Goal: Check status: Check status

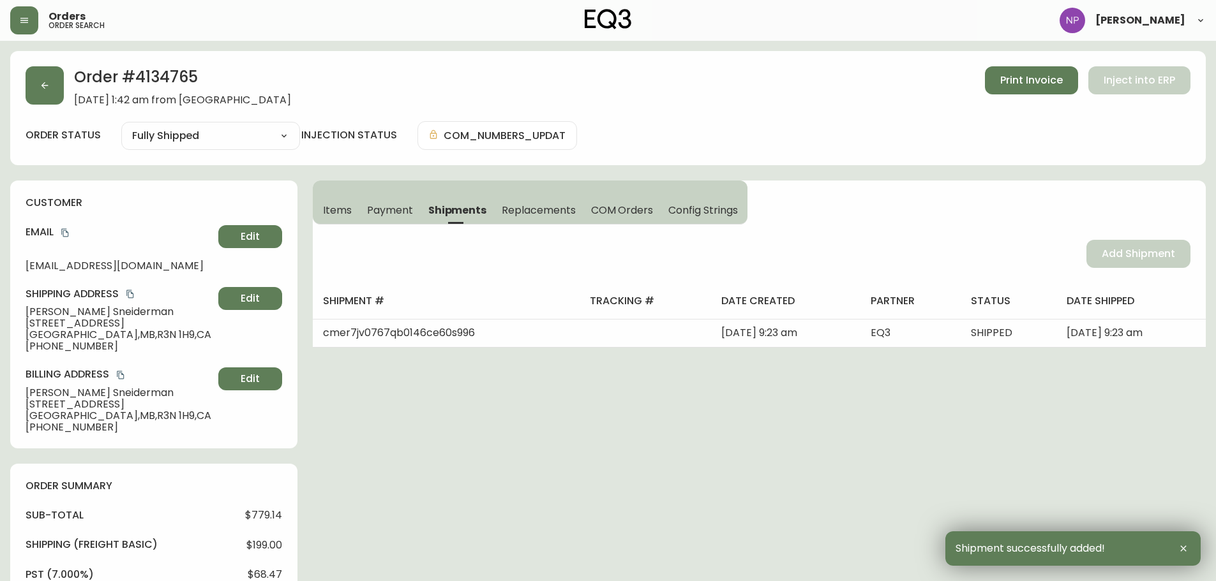
select select "FULLY_SHIPPED"
click at [58, 91] on button "button" at bounding box center [45, 85] width 38 height 38
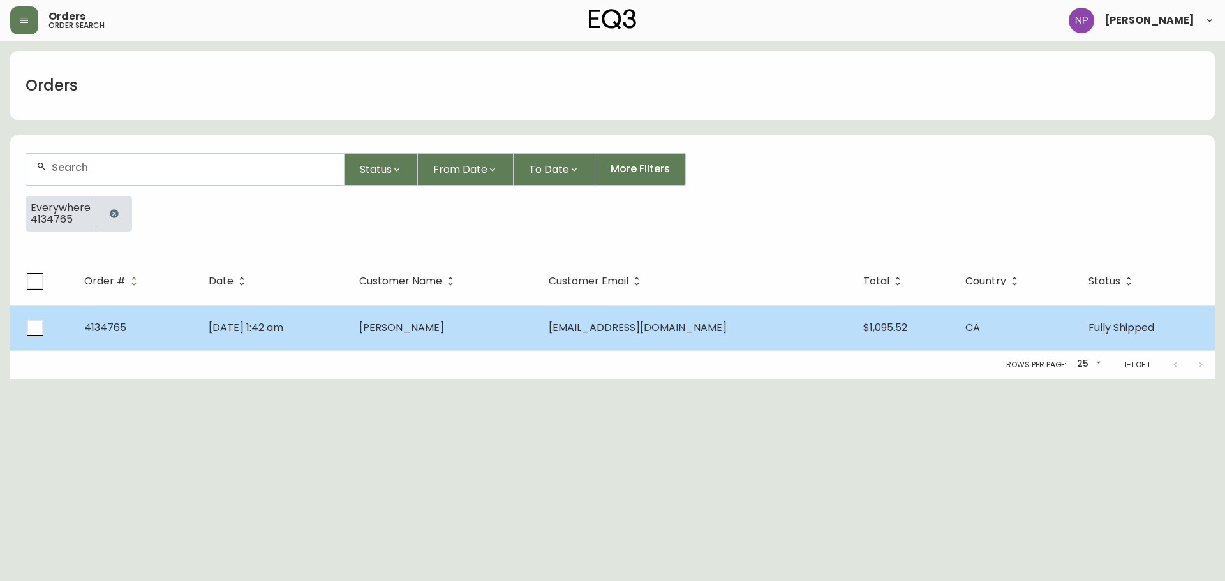
click at [539, 315] on td "[PERSON_NAME]" at bounding box center [444, 328] width 190 height 45
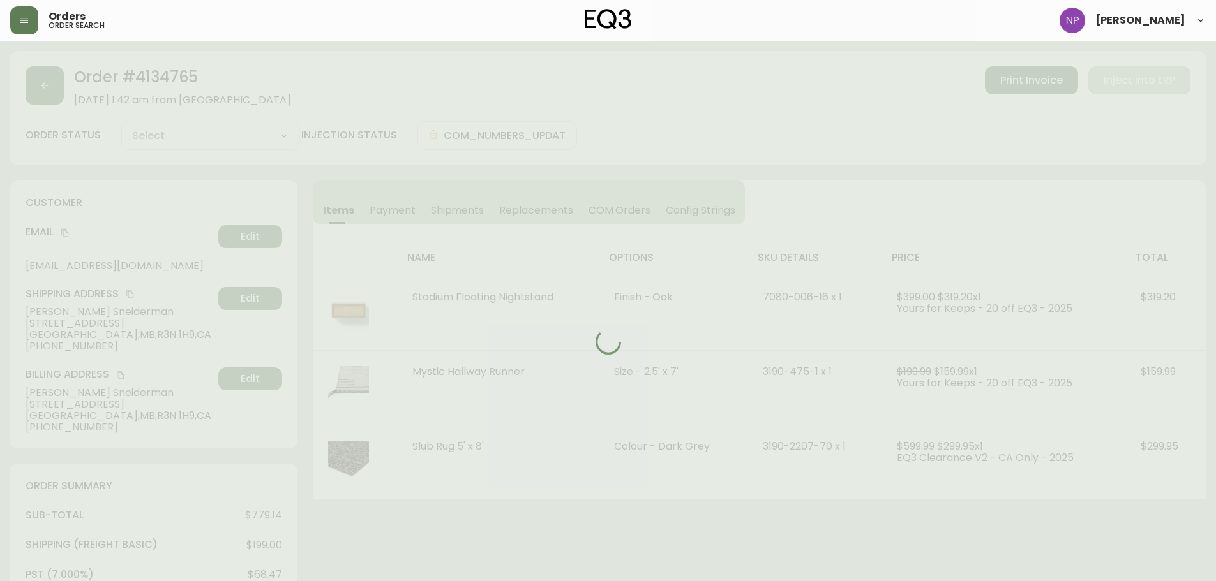
type input "Fully Shipped"
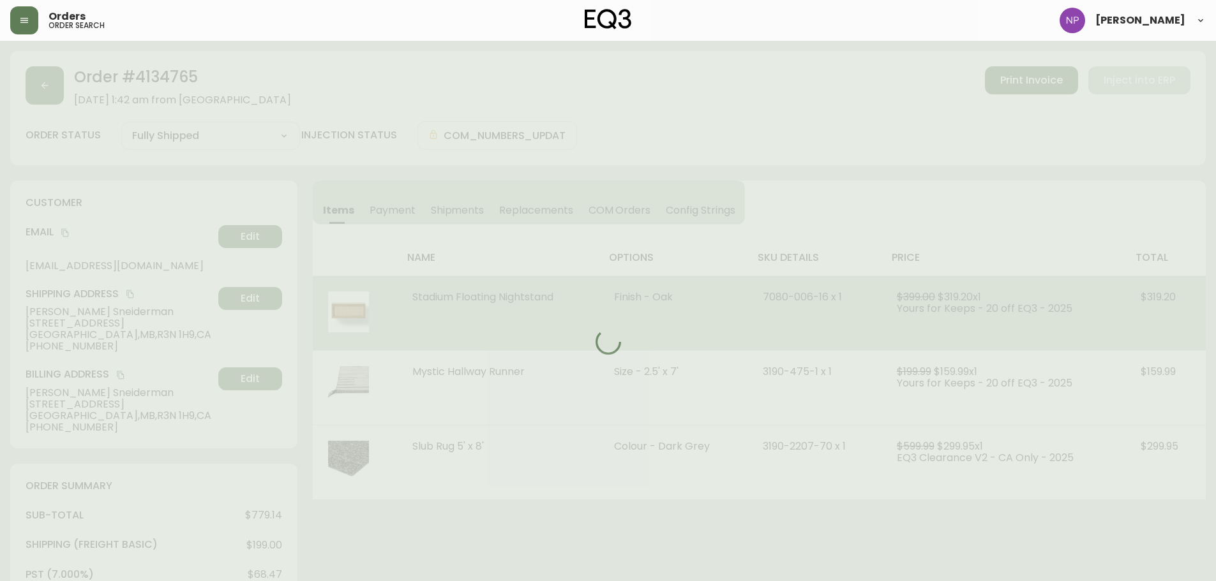
select select "FULLY_SHIPPED"
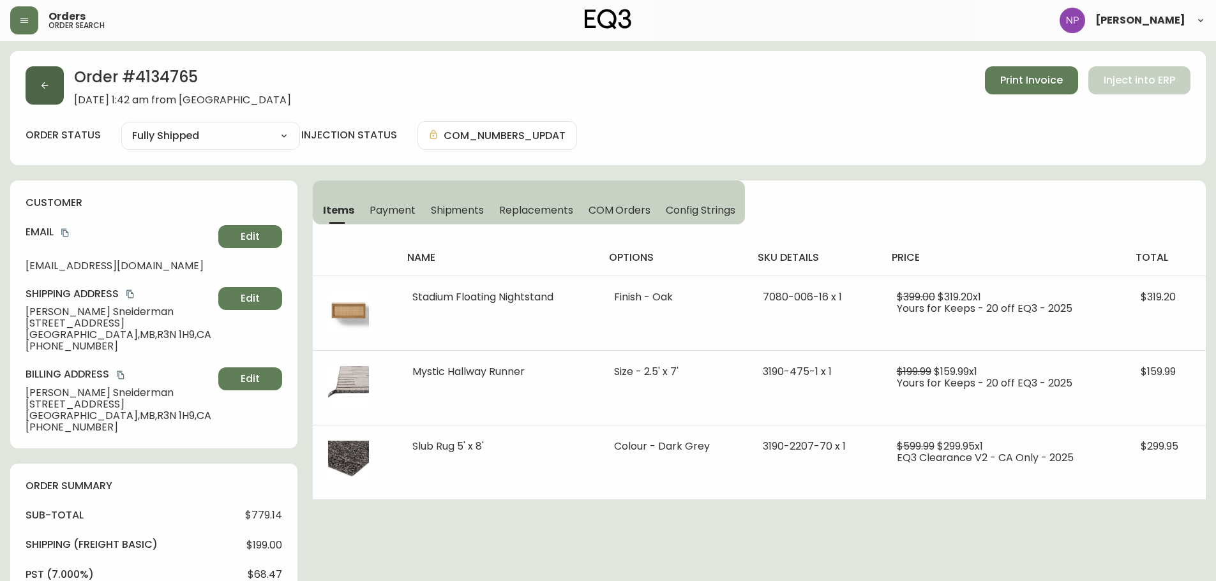
click at [37, 85] on button "button" at bounding box center [45, 85] width 38 height 38
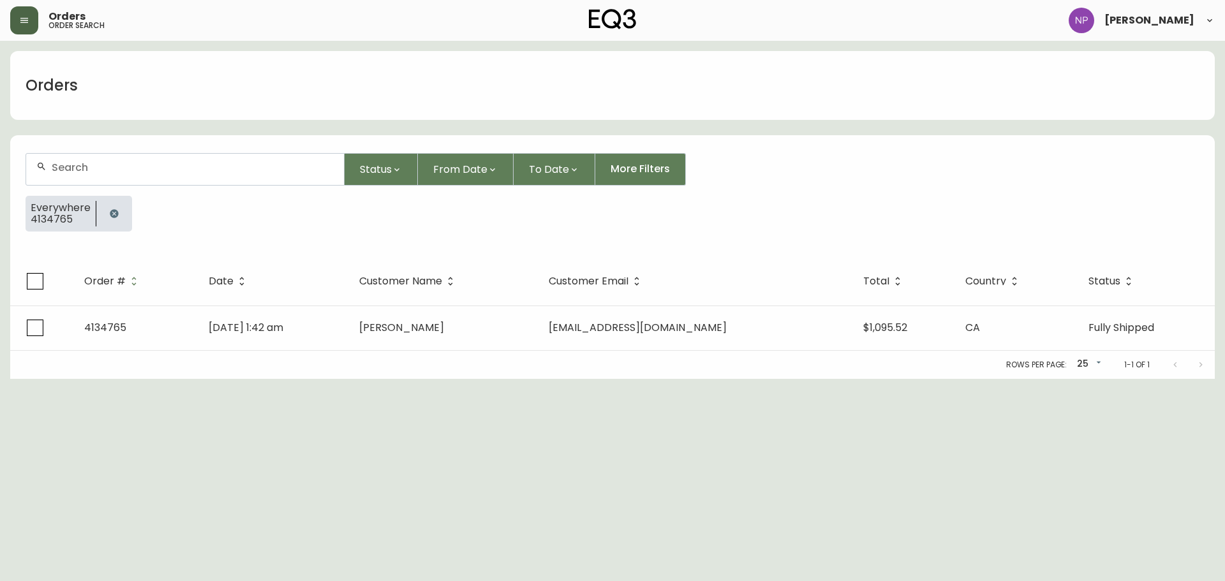
click at [35, 26] on button "button" at bounding box center [24, 20] width 28 height 28
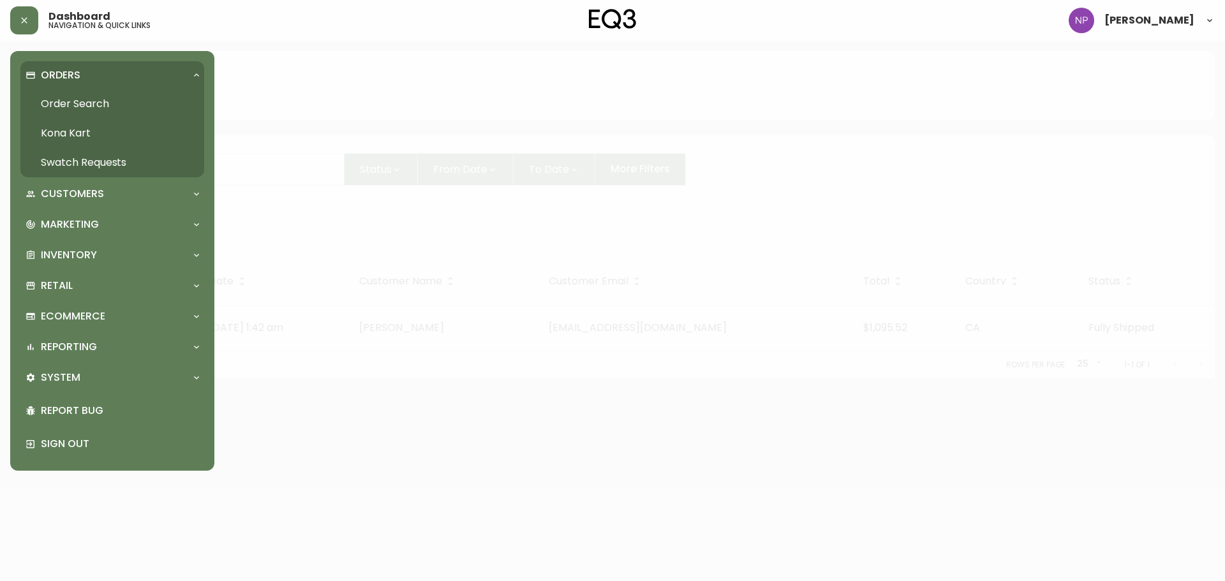
click at [104, 98] on link "Order Search" at bounding box center [112, 103] width 184 height 29
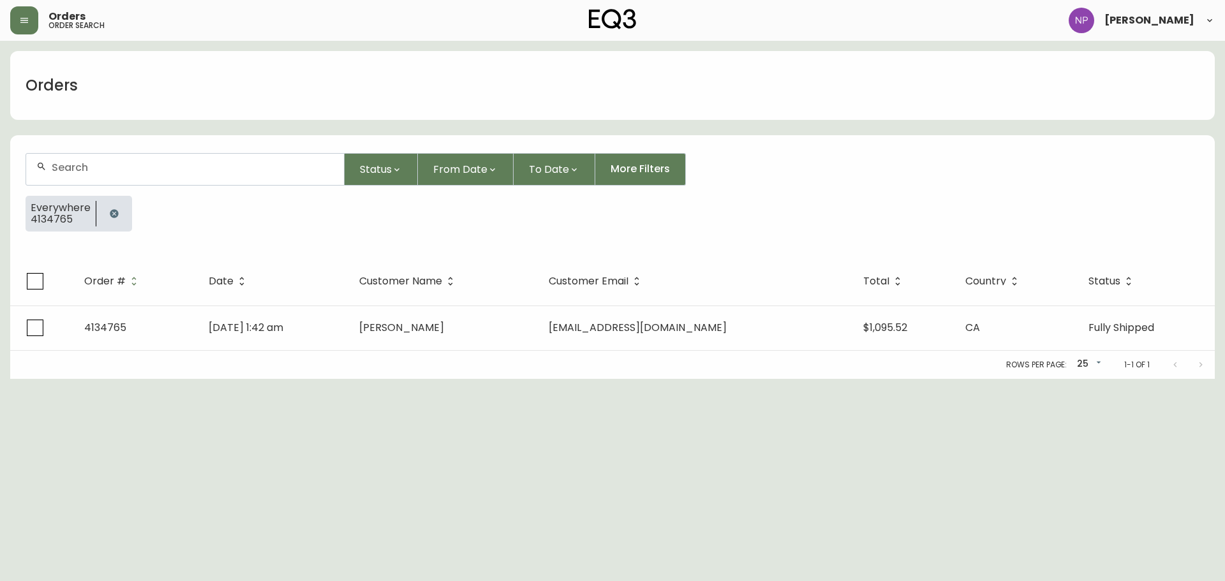
click at [616, 25] on img at bounding box center [612, 19] width 47 height 20
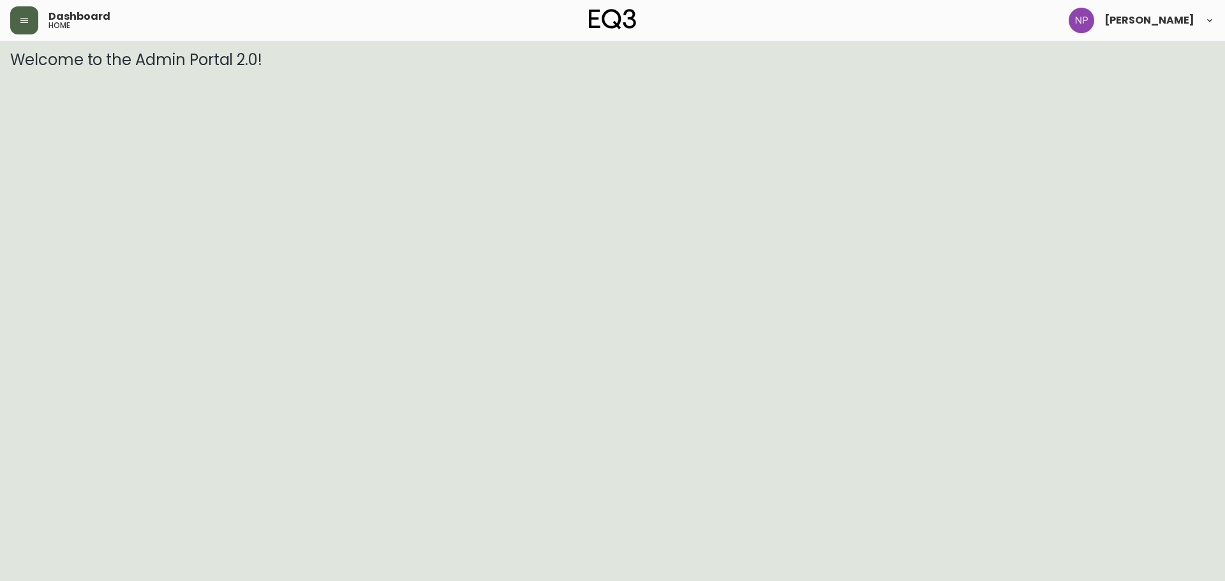
click at [15, 29] on button "button" at bounding box center [24, 20] width 28 height 28
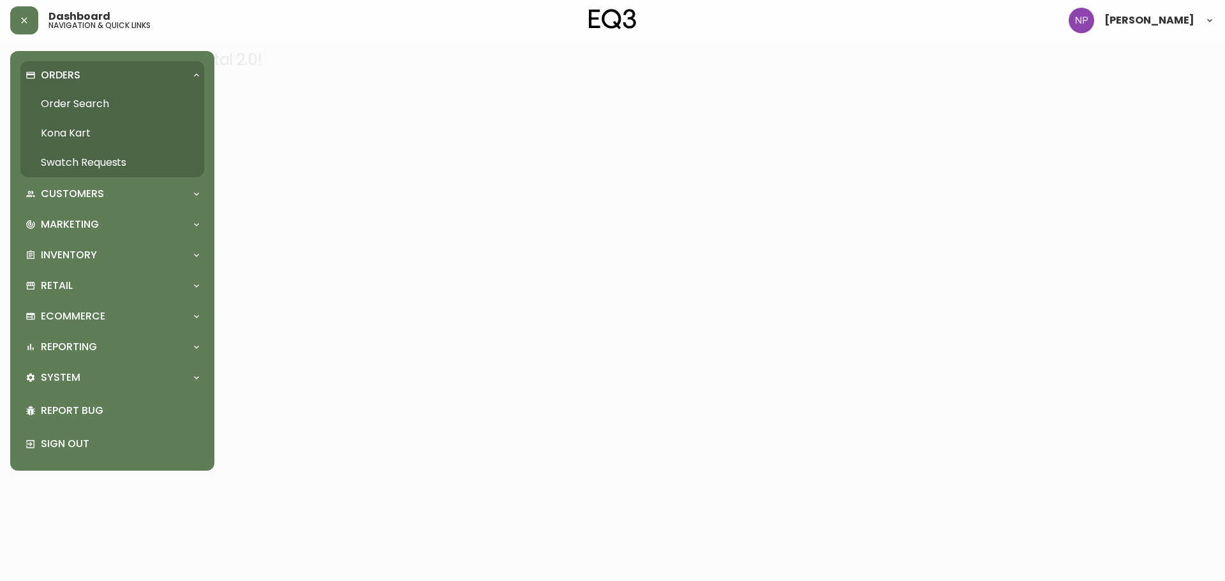
click at [60, 80] on p "Orders" at bounding box center [61, 75] width 40 height 14
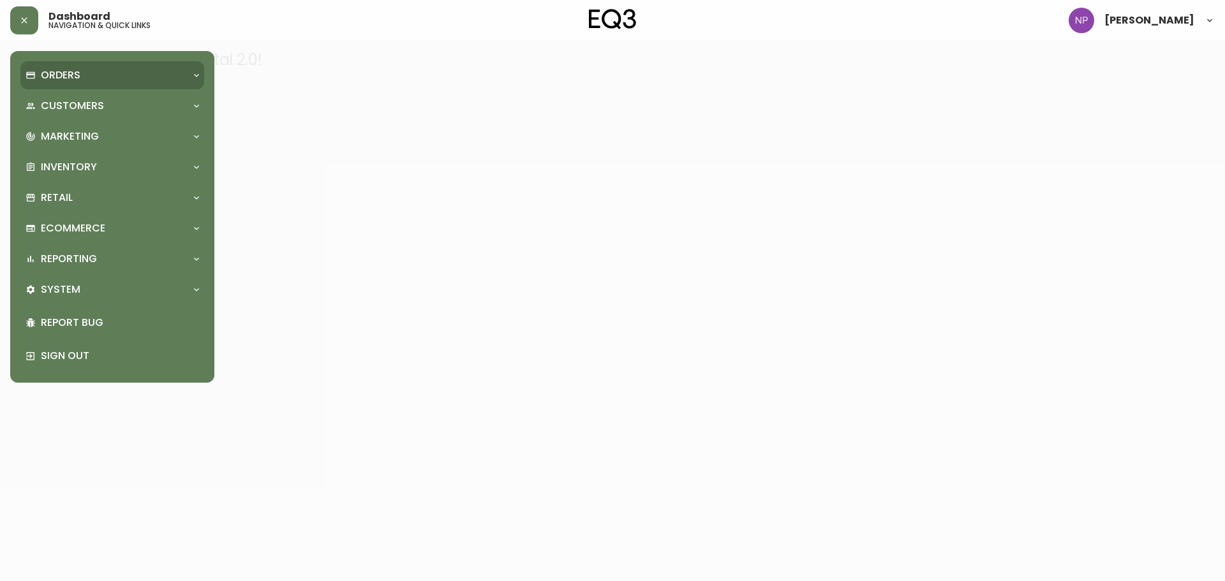
click at [68, 76] on p "Orders" at bounding box center [61, 75] width 40 height 14
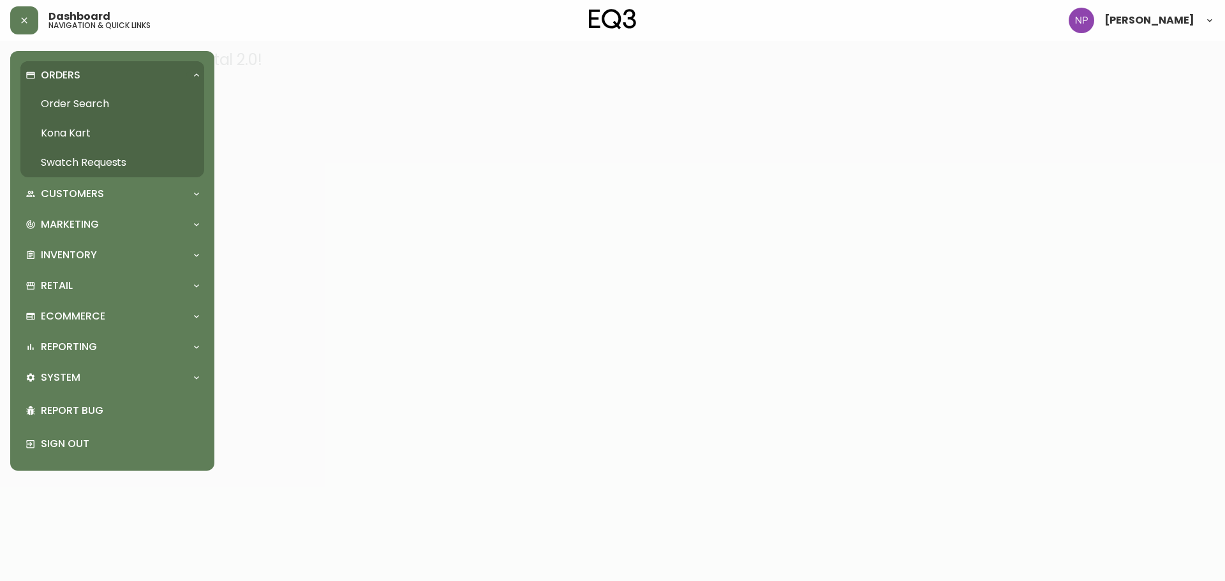
click at [68, 101] on link "Order Search" at bounding box center [112, 103] width 184 height 29
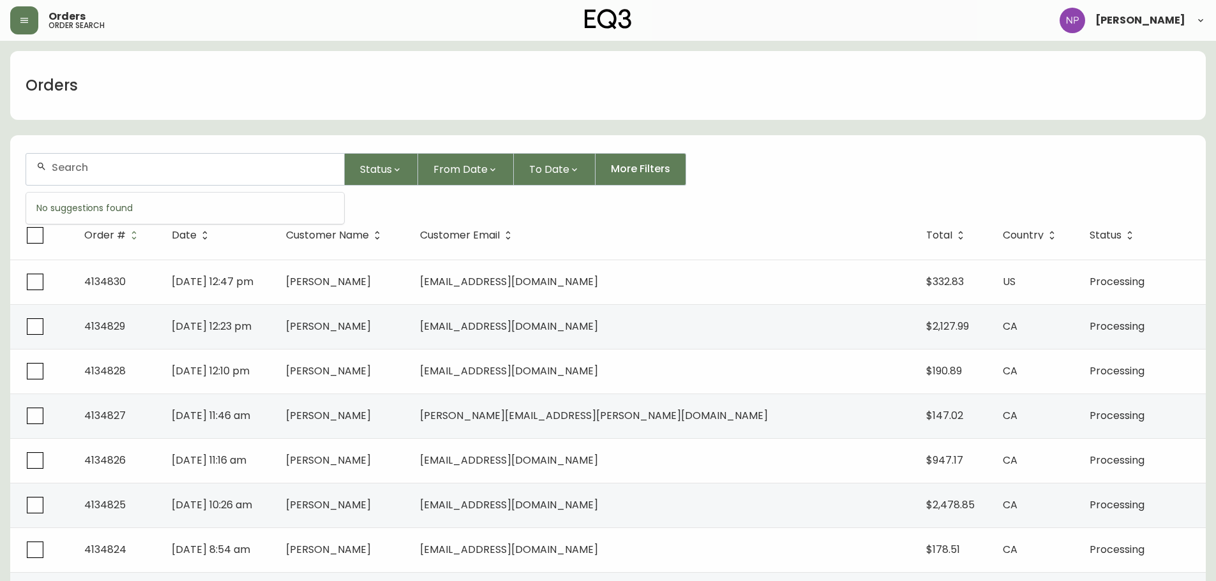
click at [226, 170] on input "text" at bounding box center [193, 167] width 282 height 12
